Goal: Transaction & Acquisition: Purchase product/service

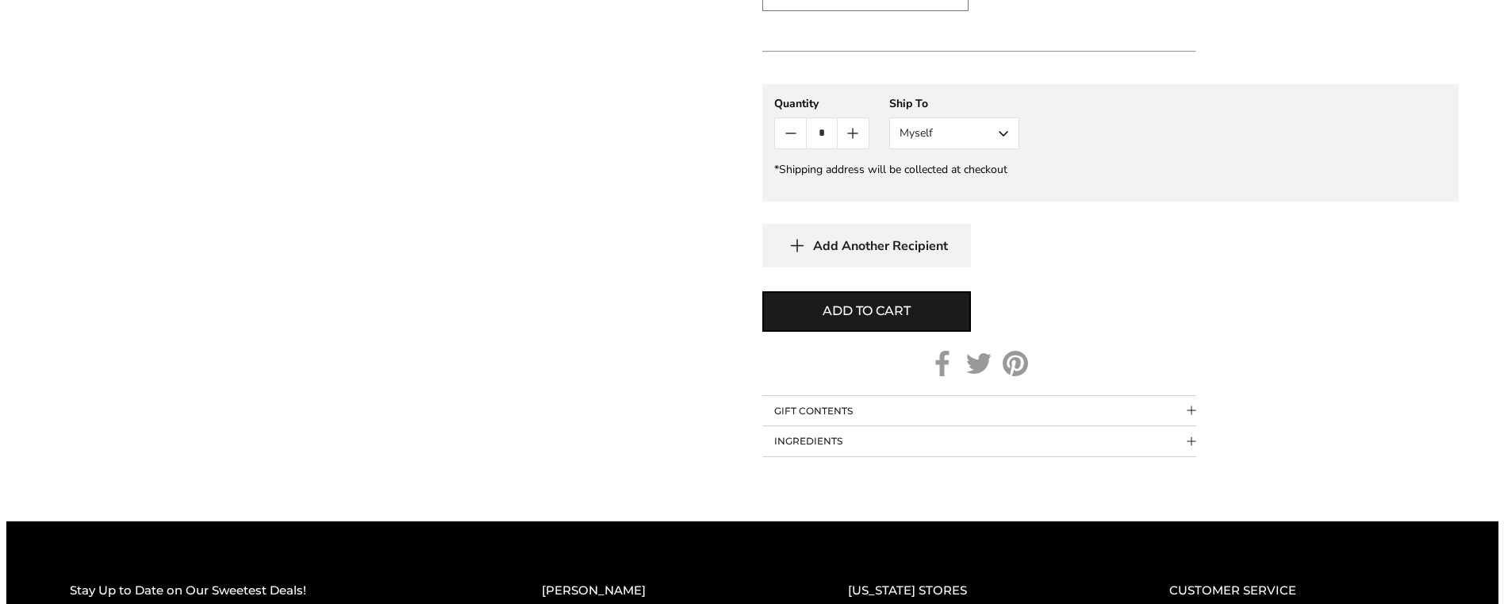
scroll to position [1, 0]
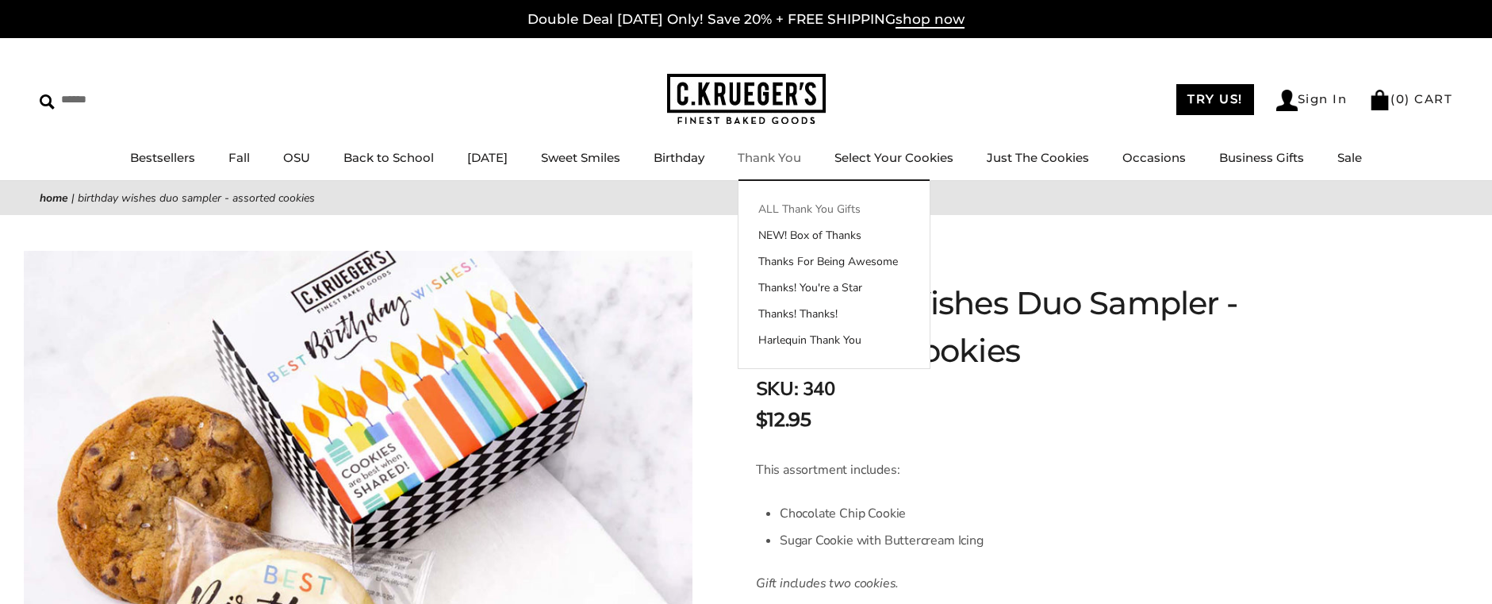
click at [861, 209] on link "ALL Thank You Gifts" at bounding box center [834, 209] width 191 height 17
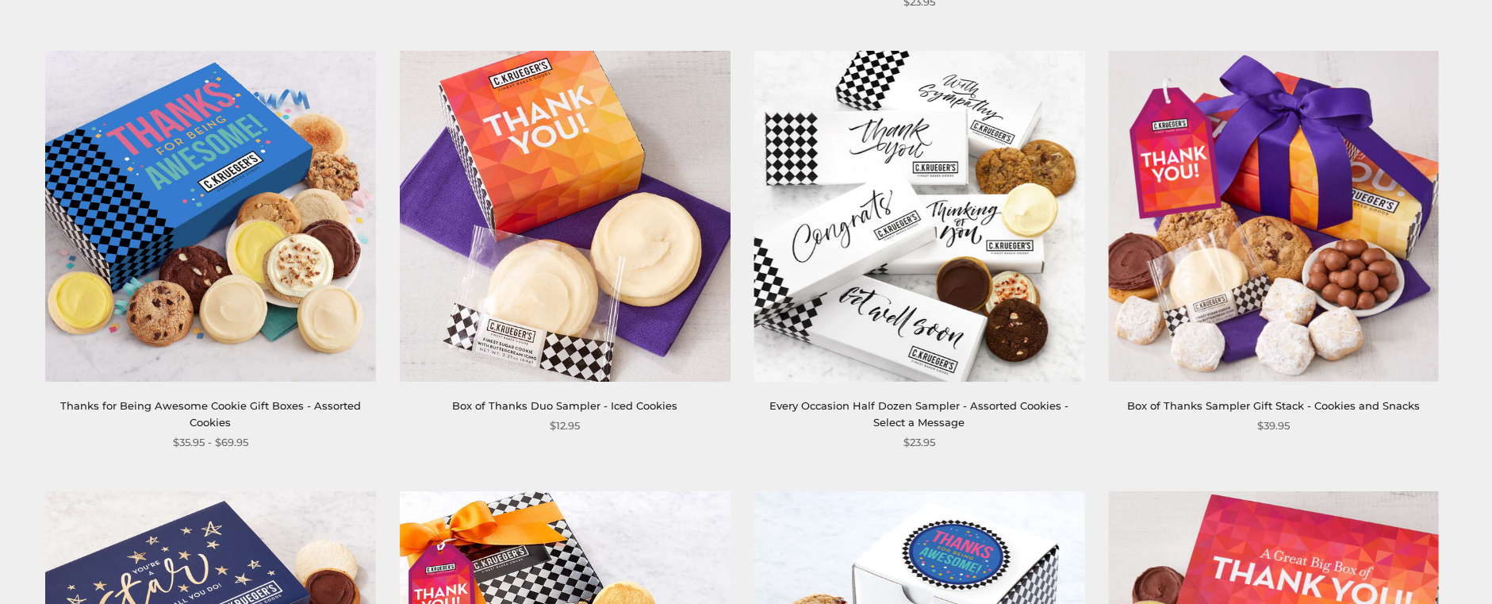
scroll to position [714, 0]
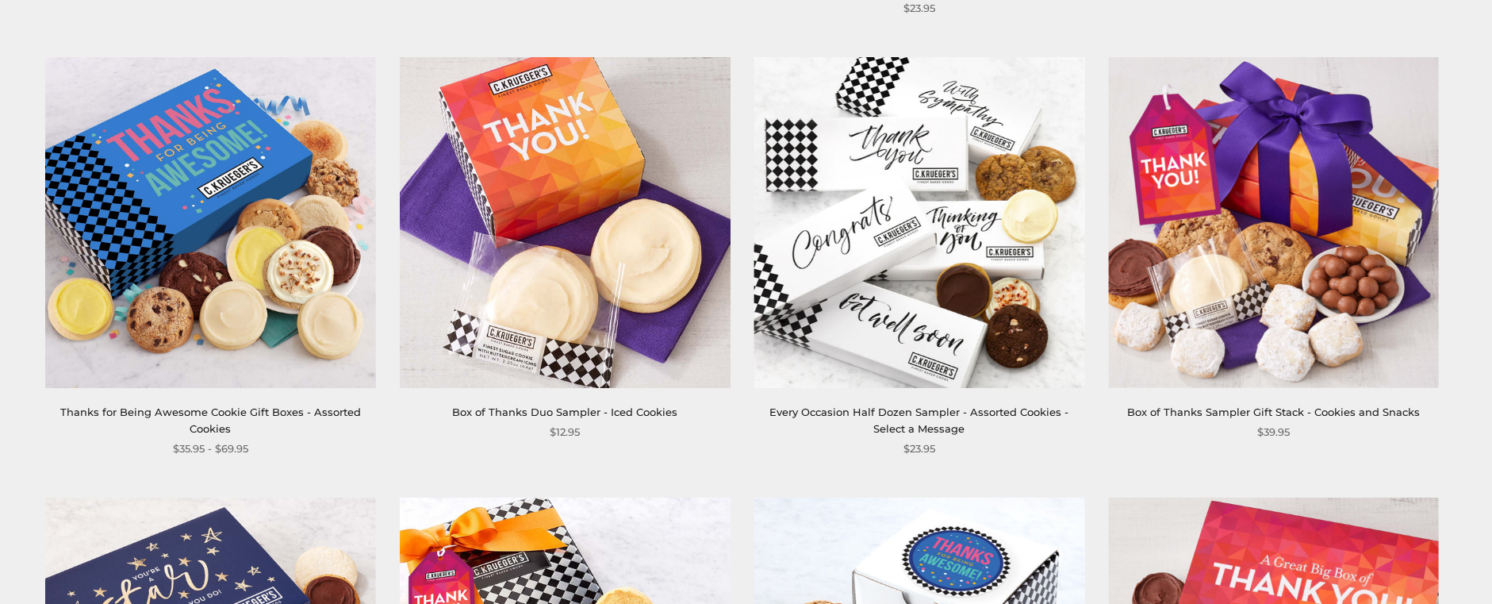
click at [589, 414] on link "Box of Thanks Duo Sampler - Iced Cookies" at bounding box center [564, 411] width 225 height 13
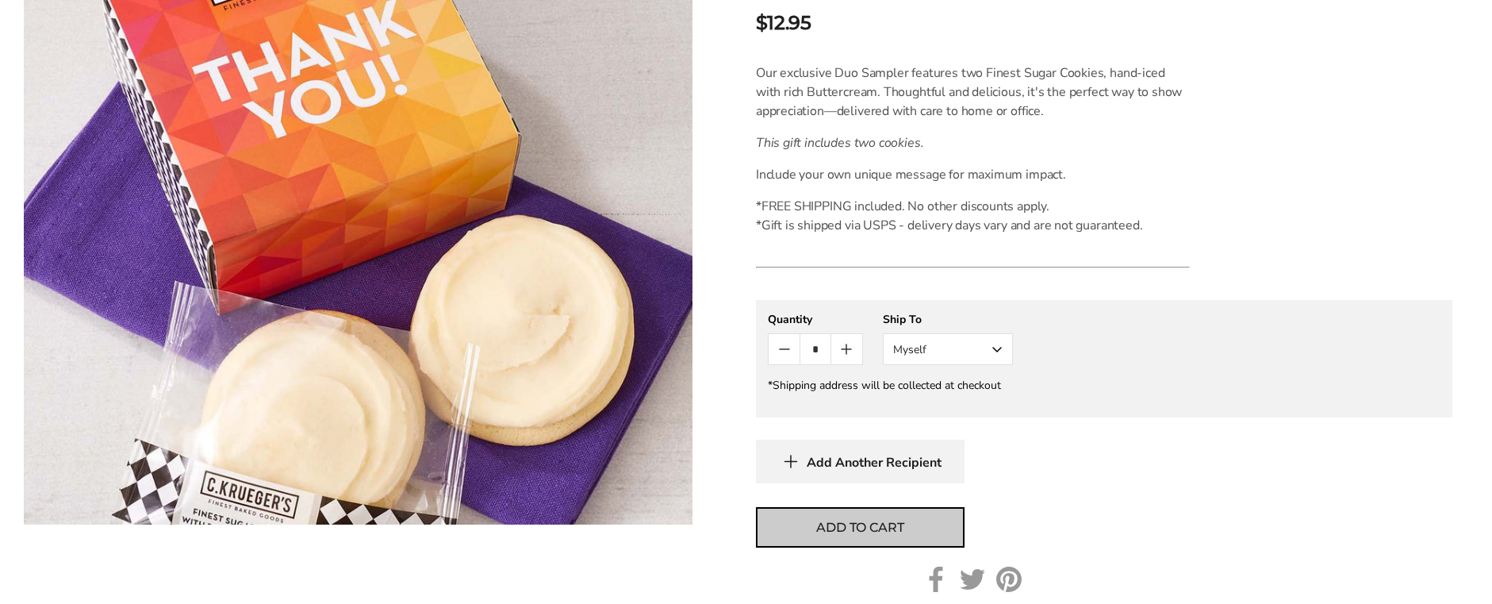
click at [869, 524] on span "Add to cart" at bounding box center [859, 527] width 87 height 19
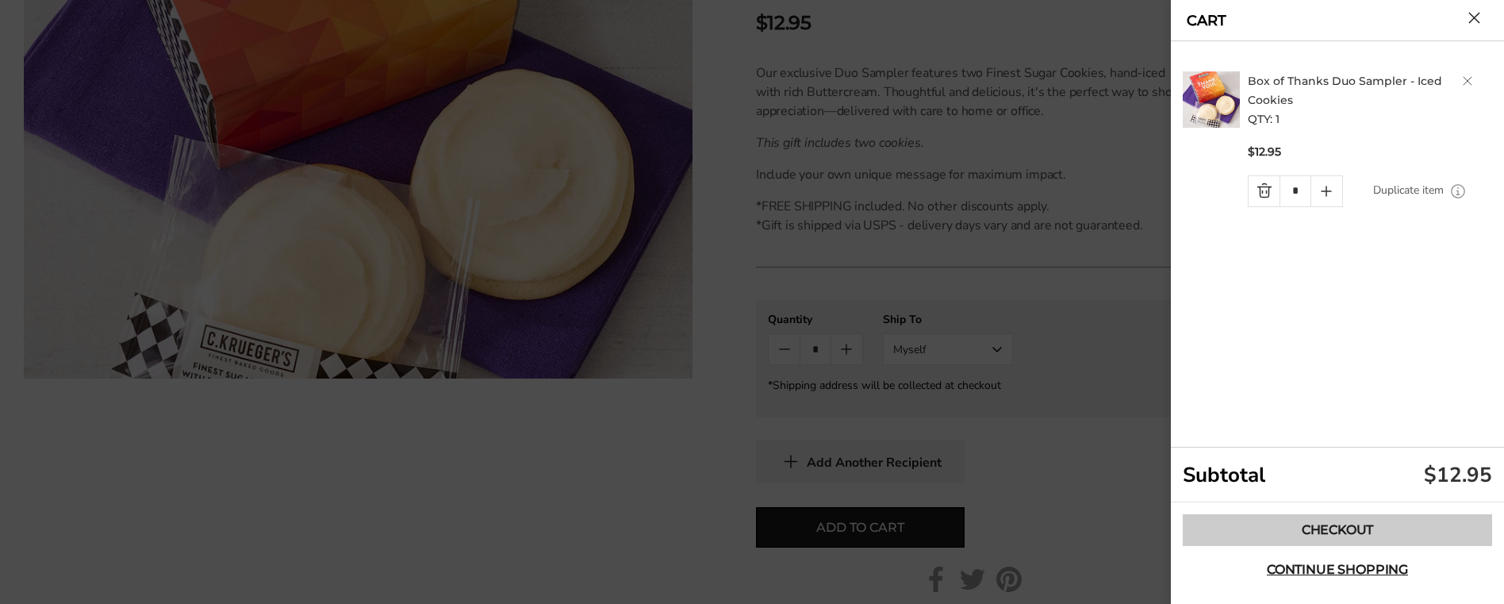
click at [1373, 528] on link "Checkout" at bounding box center [1337, 530] width 309 height 32
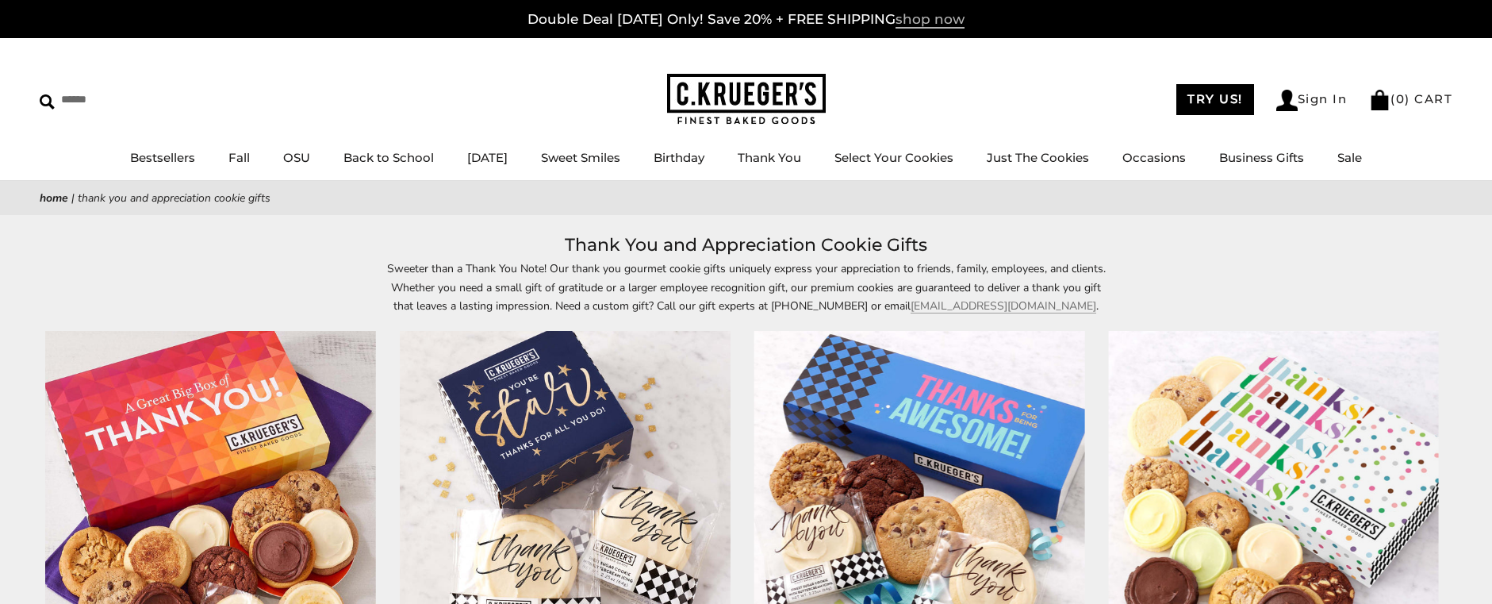
click at [933, 21] on span "shop now" at bounding box center [930, 19] width 69 height 17
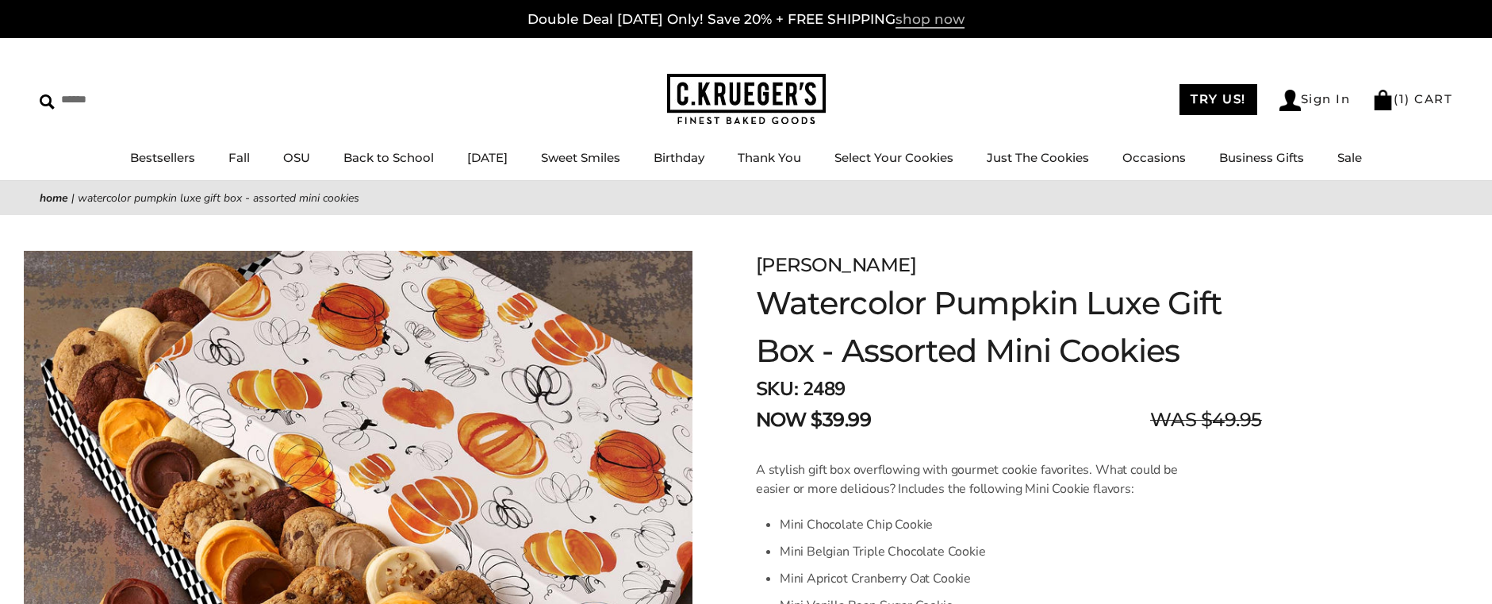
click at [905, 17] on span "shop now" at bounding box center [930, 19] width 69 height 17
